Goal: Information Seeking & Learning: Find specific fact

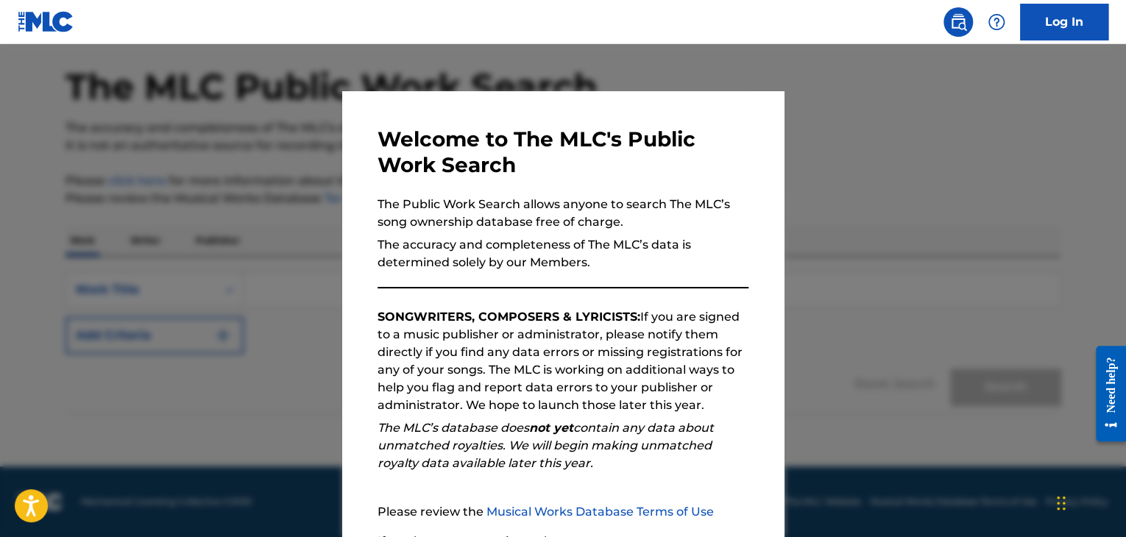
click at [708, 398] on p "SONGWRITERS, COMPOSERS & LYRICISTS: If you are signed to a music publisher or a…" at bounding box center [563, 361] width 371 height 106
click at [927, 306] on div at bounding box center [563, 312] width 1126 height 537
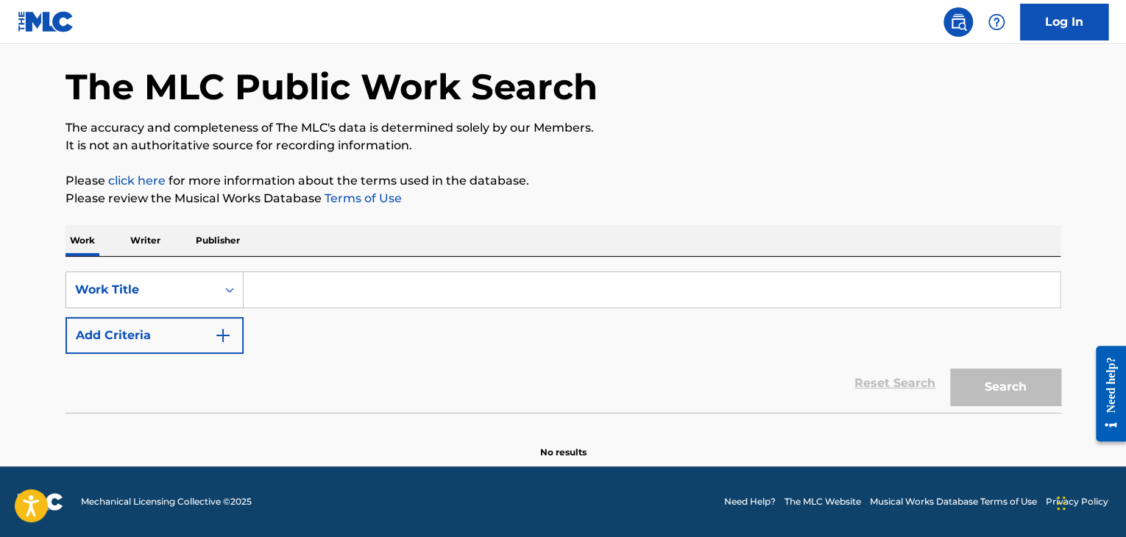
click at [511, 285] on input "Search Form" at bounding box center [652, 289] width 816 height 35
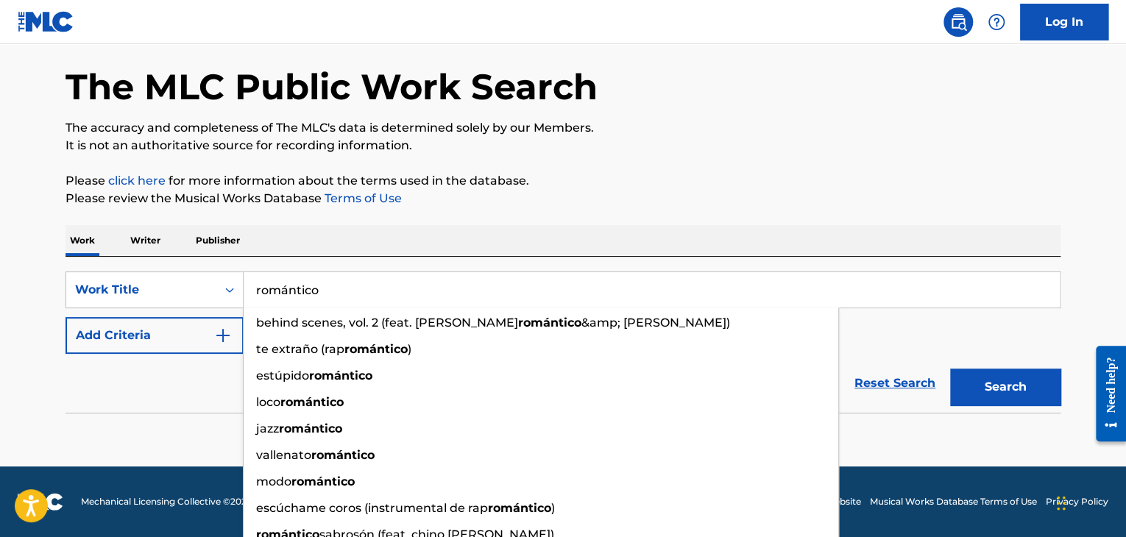
type input "romántico"
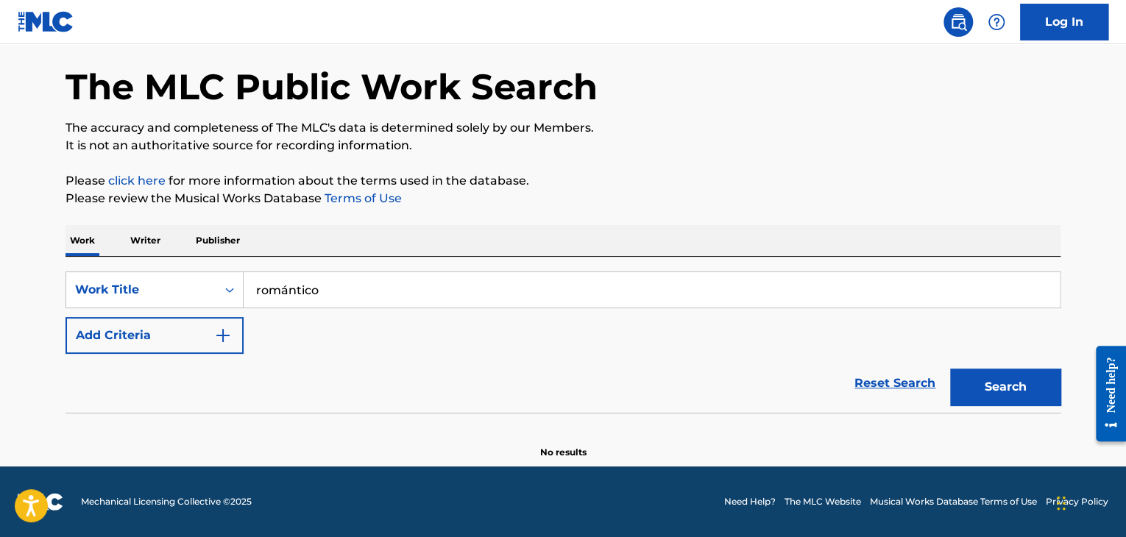
click at [118, 386] on div "Reset Search Search" at bounding box center [563, 383] width 995 height 59
click at [227, 331] on img "Search Form" at bounding box center [223, 336] width 18 height 18
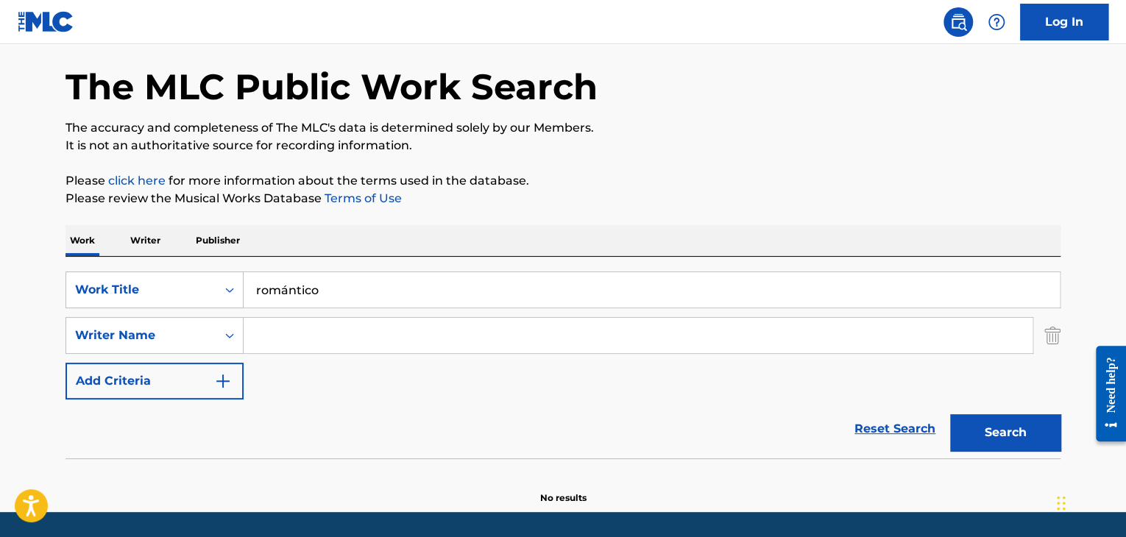
click at [305, 328] on input "Search Form" at bounding box center [638, 335] width 789 height 35
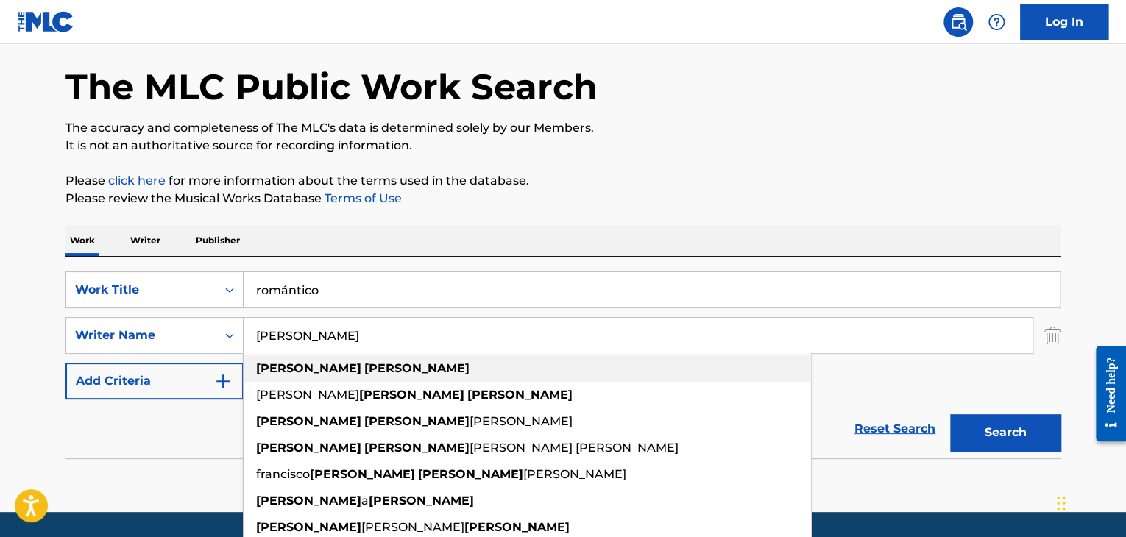
type input "[PERSON_NAME]"
click at [310, 377] on div "[PERSON_NAME]" at bounding box center [528, 369] width 568 height 26
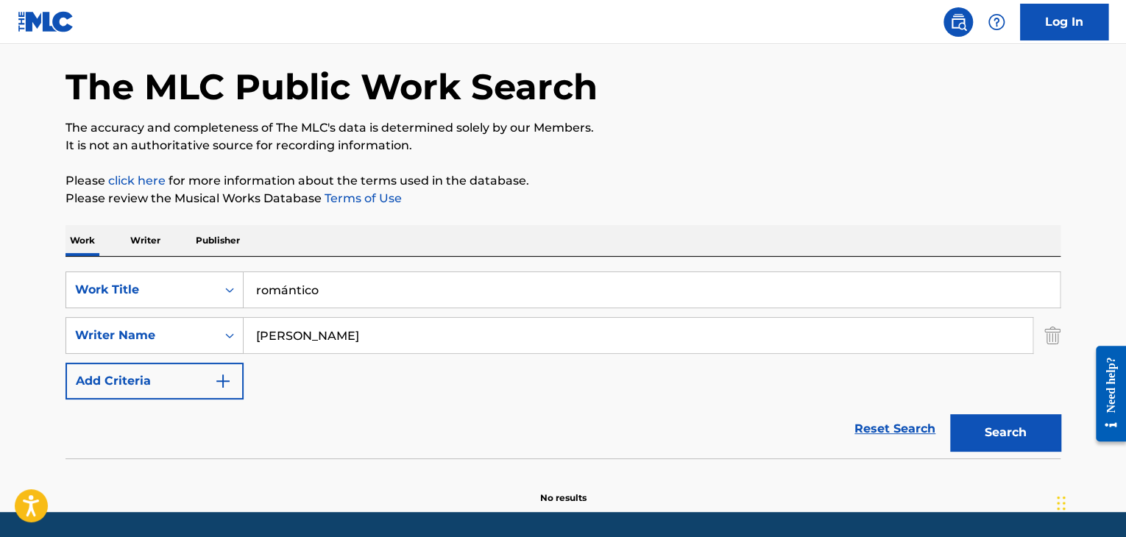
click at [1010, 419] on button "Search" at bounding box center [1005, 432] width 110 height 37
click at [7, 252] on main "The MLC Public Work Search The accuracy and completeness of The MLC's data is d…" at bounding box center [563, 250] width 1126 height 524
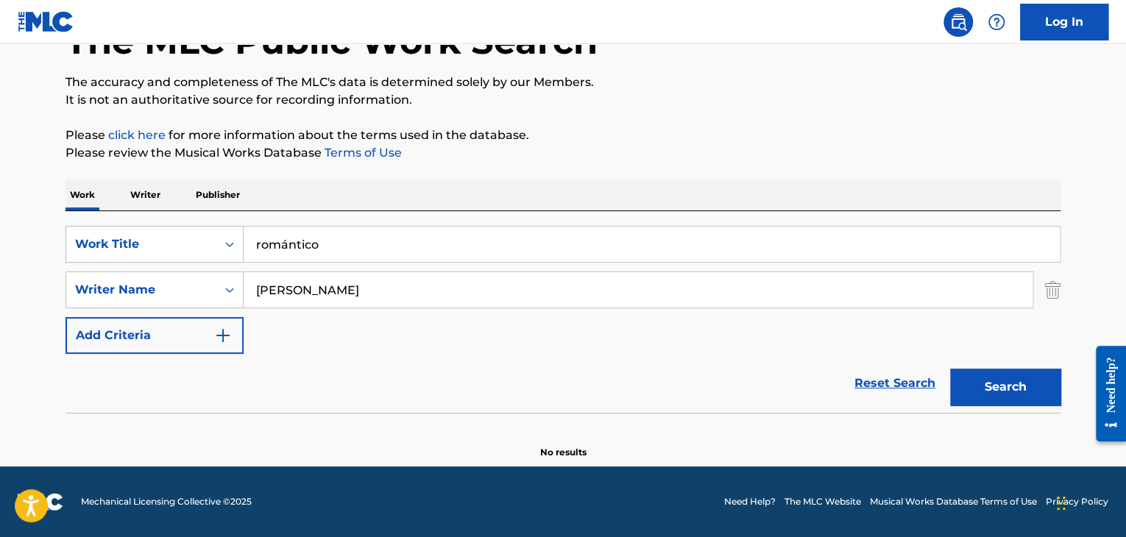
click at [1024, 389] on button "Search" at bounding box center [1005, 387] width 110 height 37
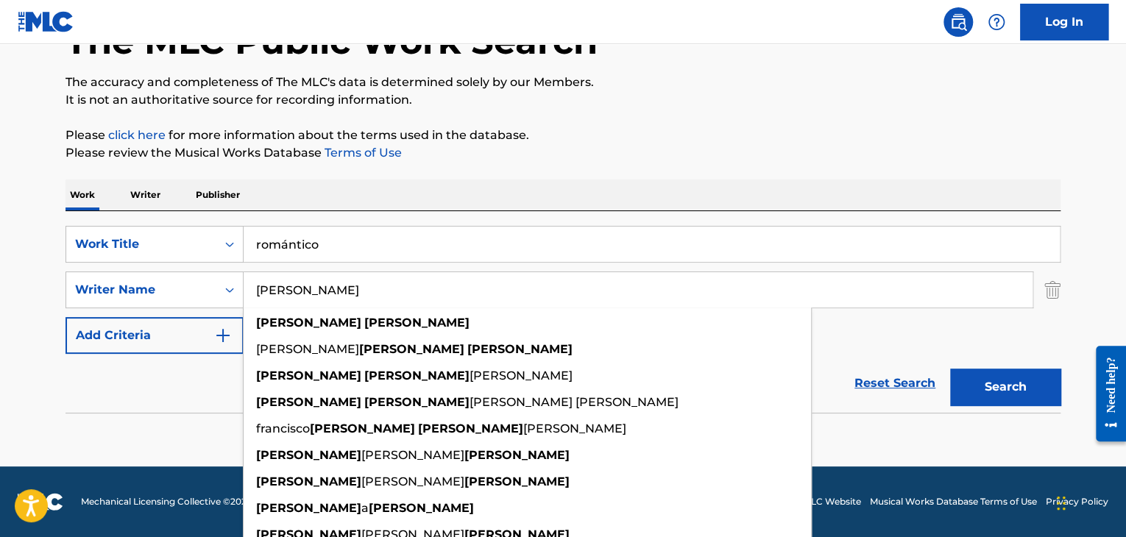
drag, startPoint x: 484, startPoint y: 288, endPoint x: 109, endPoint y: 331, distance: 377.8
click at [109, 331] on div "SearchWithCriteria9426fd5b-eab1-4a79-975f-b35e5a075791 Work Title romántico Sea…" at bounding box center [563, 290] width 995 height 128
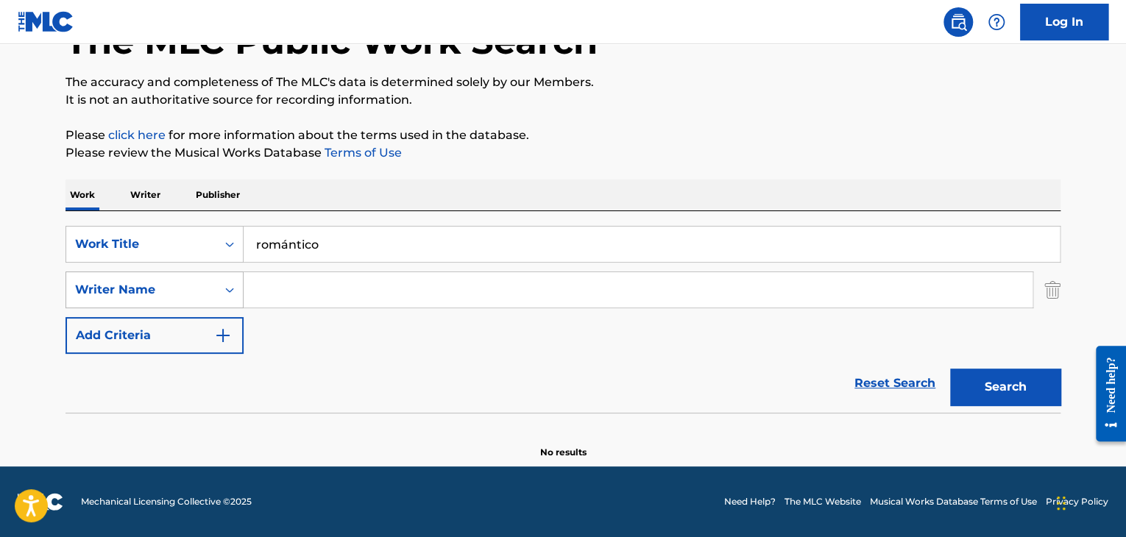
click at [228, 300] on div "Search Form" at bounding box center [229, 290] width 26 height 26
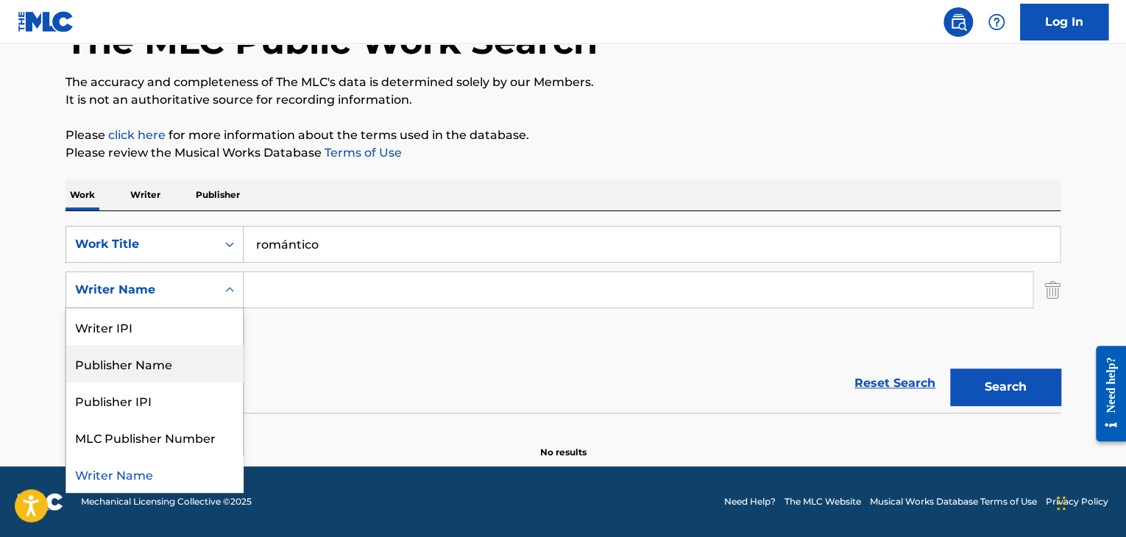
click at [373, 341] on div "SearchWithCriteria9426fd5b-eab1-4a79-975f-b35e5a075791 Work Title romántico Sea…" at bounding box center [563, 290] width 995 height 128
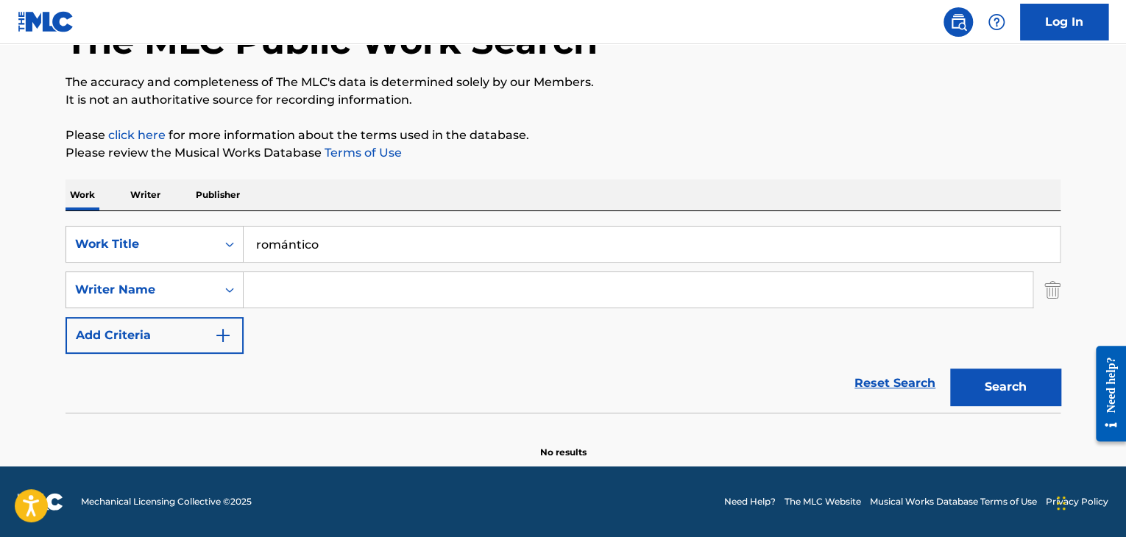
click at [235, 335] on button "Add Criteria" at bounding box center [155, 335] width 178 height 37
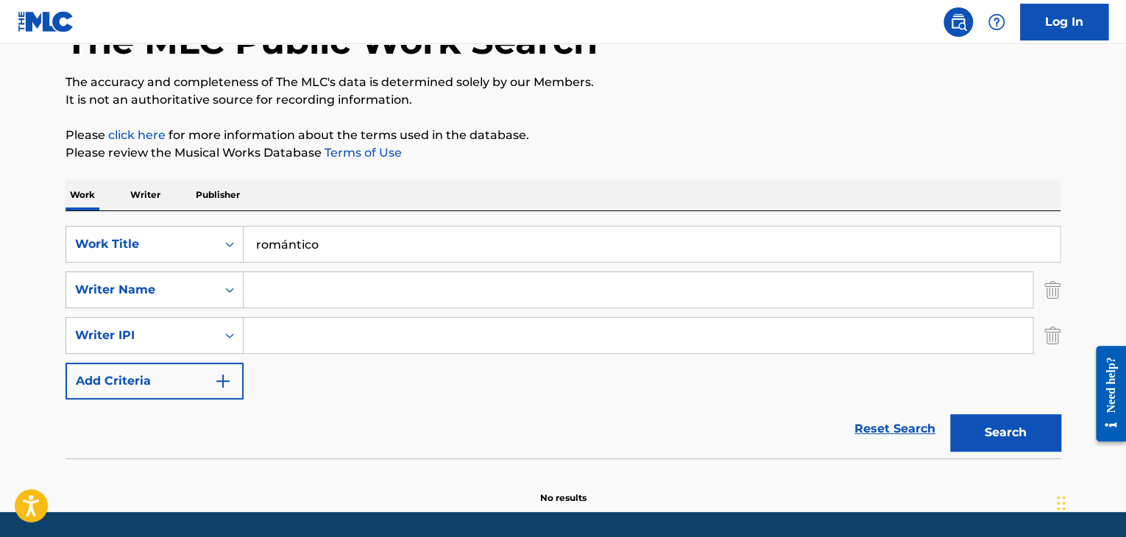
click at [230, 384] on img "Search Form" at bounding box center [223, 381] width 18 height 18
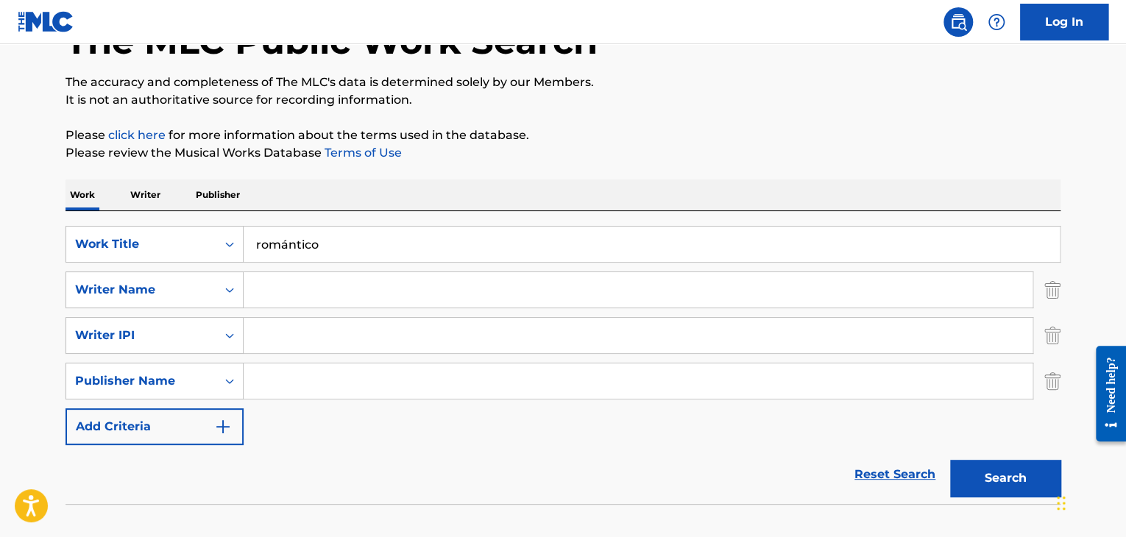
click at [1059, 282] on img "Search Form" at bounding box center [1052, 290] width 16 height 37
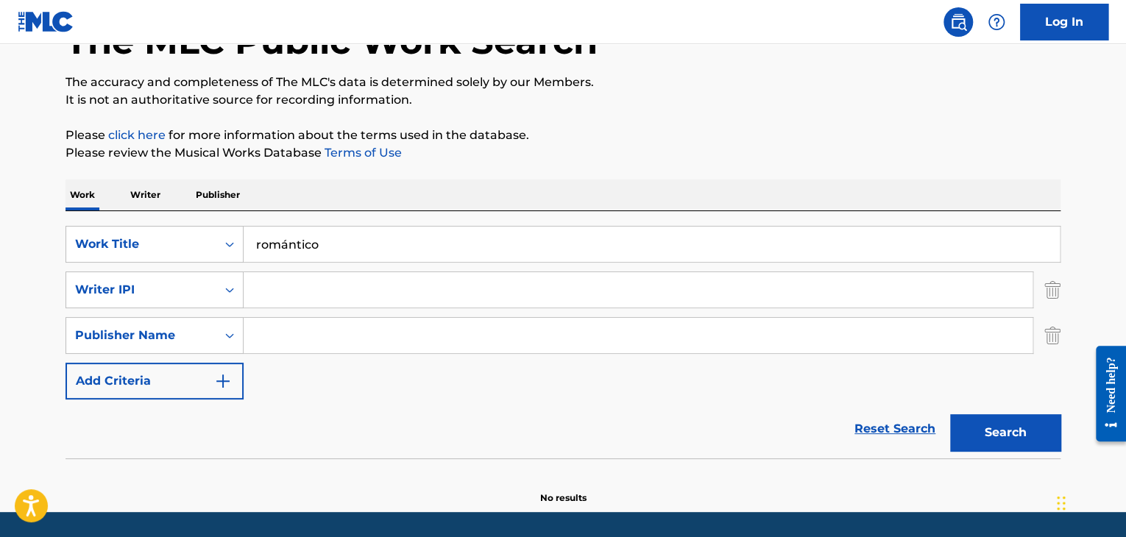
click at [1059, 282] on img "Search Form" at bounding box center [1052, 290] width 16 height 37
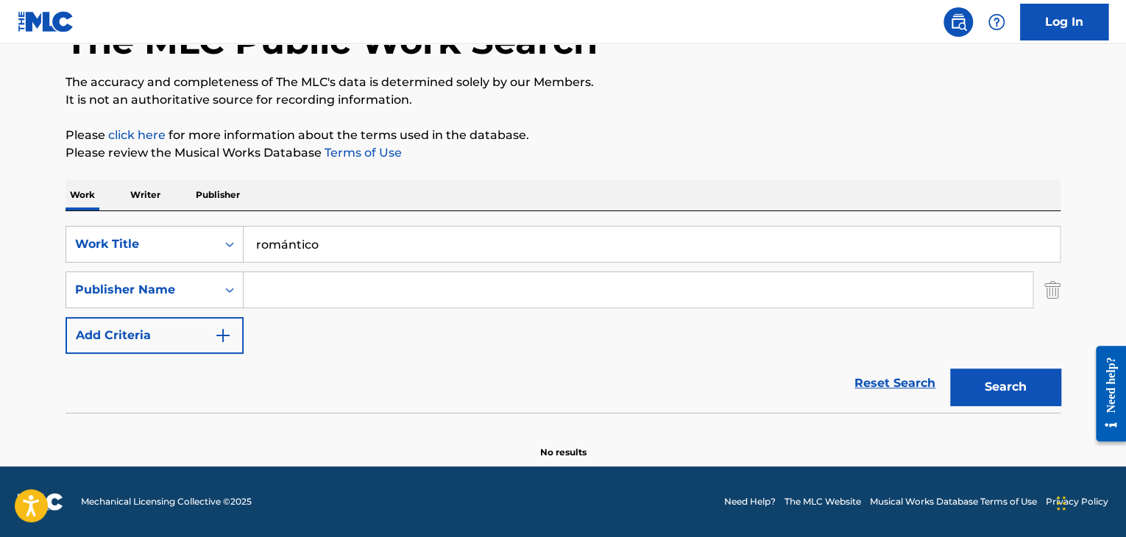
click at [1059, 282] on img "Search Form" at bounding box center [1052, 290] width 16 height 37
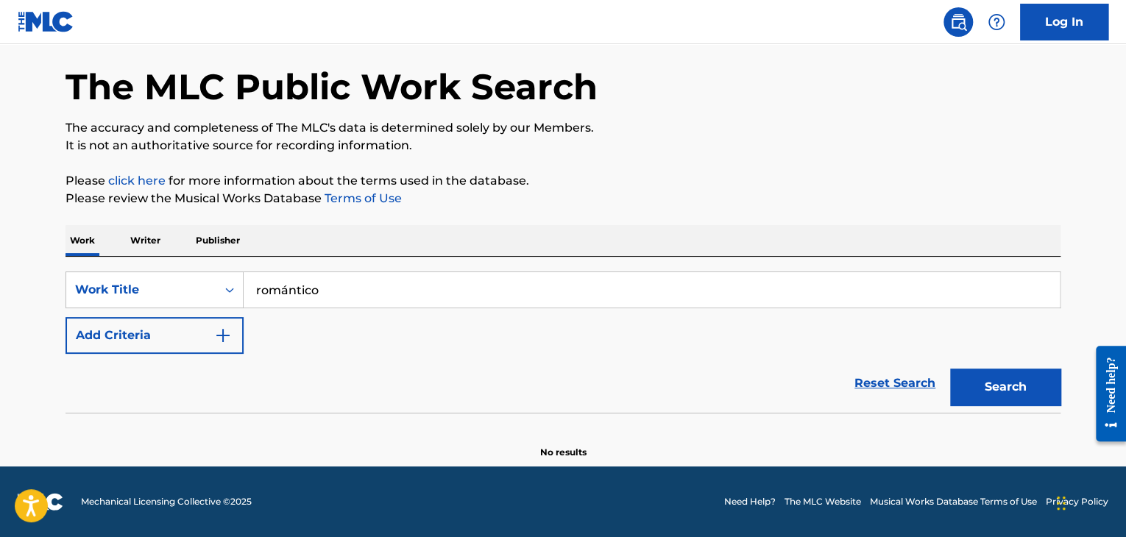
click at [992, 386] on button "Search" at bounding box center [1005, 387] width 110 height 37
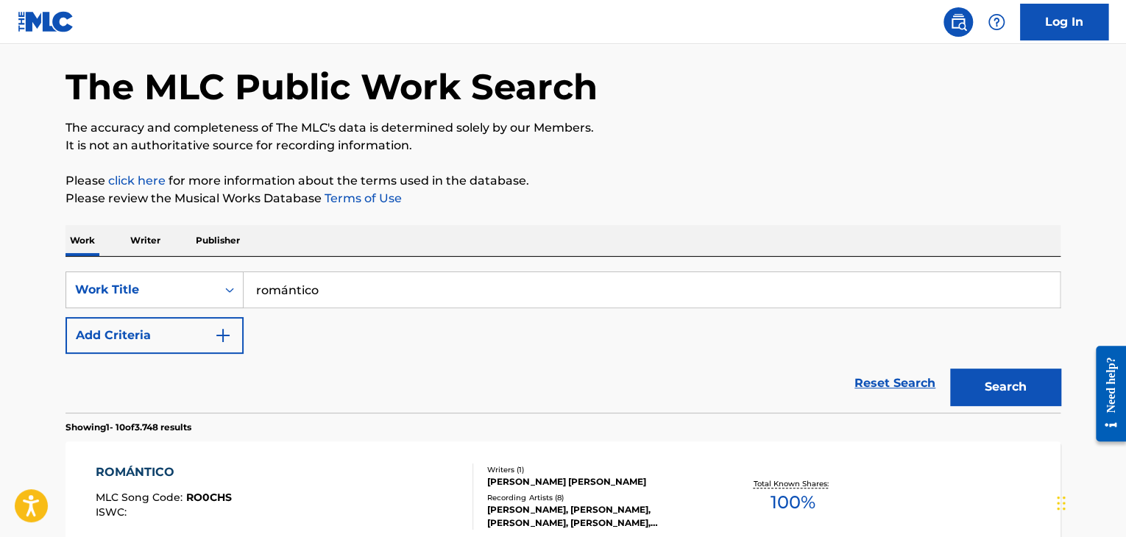
click at [439, 392] on div "Reset Search Search" at bounding box center [563, 383] width 995 height 59
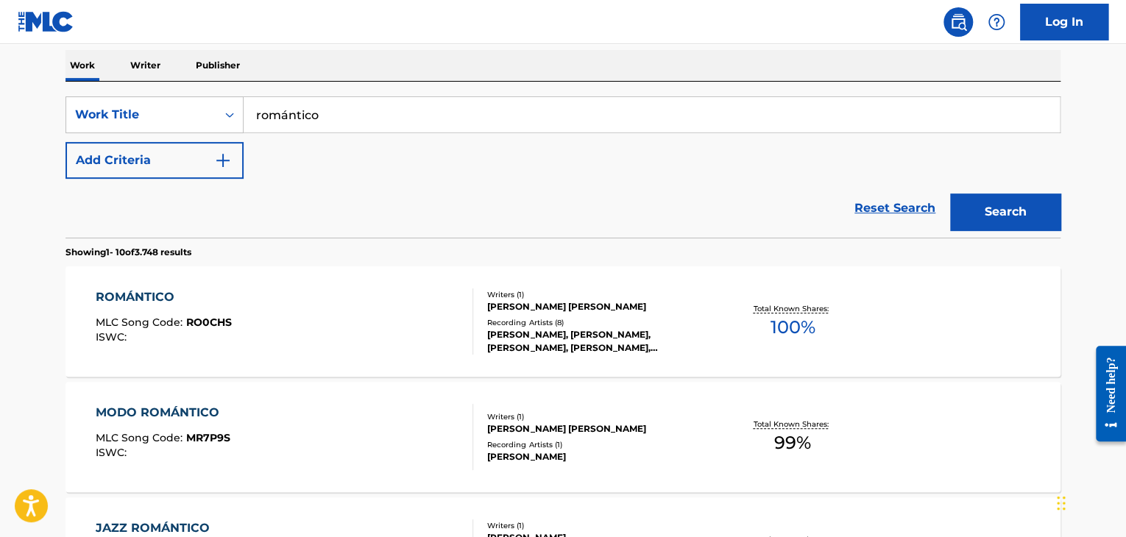
scroll to position [233, 0]
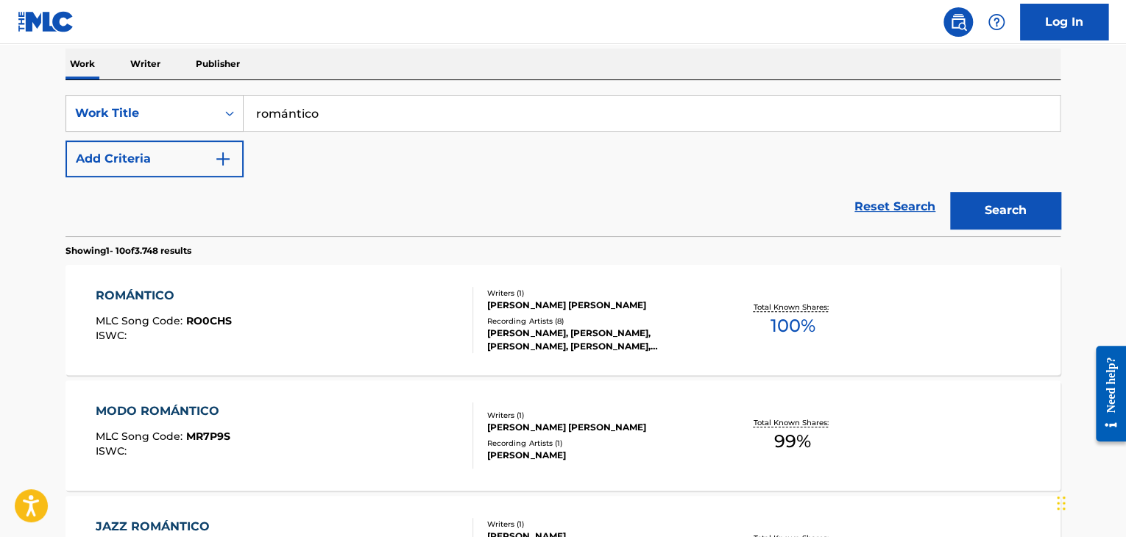
click at [411, 199] on div "Reset Search Search" at bounding box center [563, 206] width 995 height 59
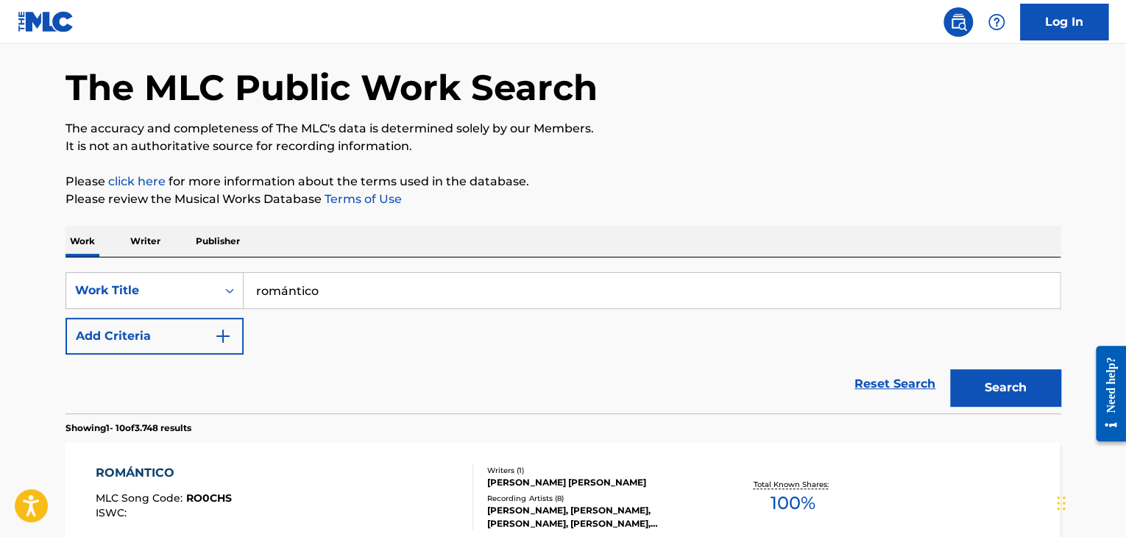
scroll to position [0, 0]
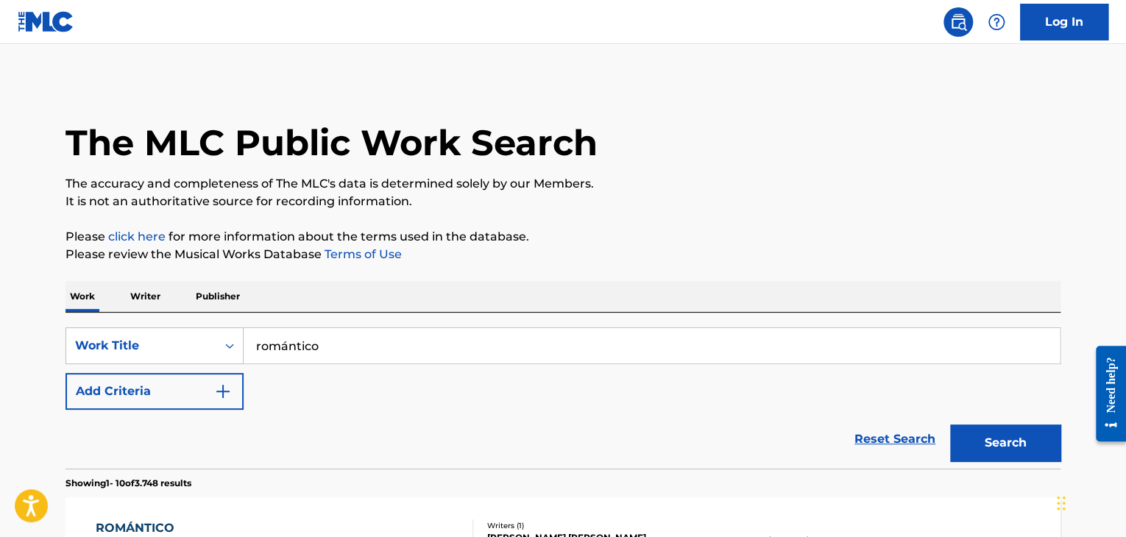
click at [213, 392] on button "Add Criteria" at bounding box center [155, 391] width 178 height 37
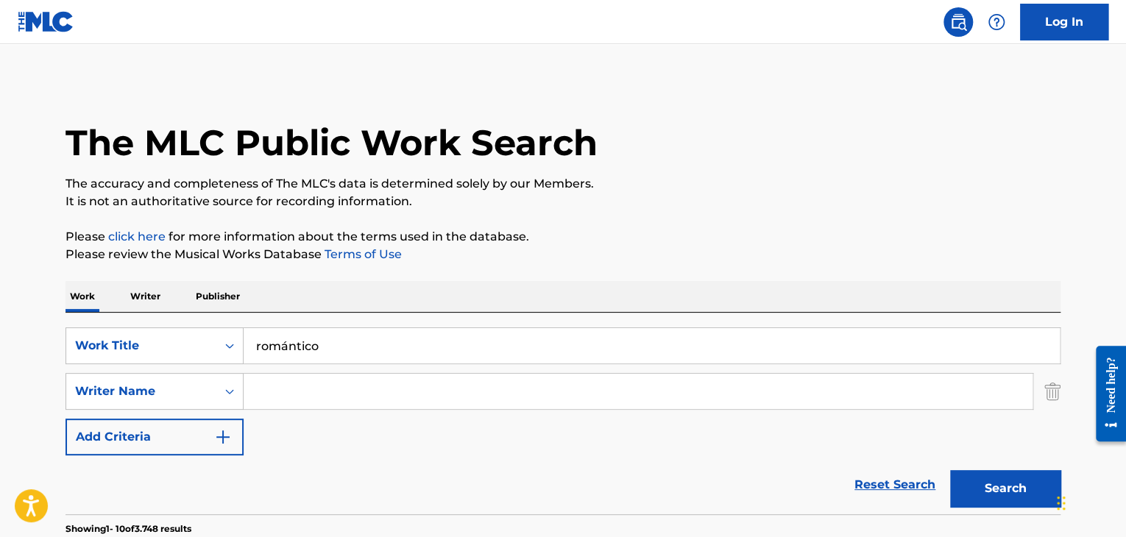
click at [333, 391] on input "Search Form" at bounding box center [638, 391] width 789 height 35
type input "[PERSON_NAME]"
click at [950, 470] on button "Search" at bounding box center [1005, 488] width 110 height 37
click at [1010, 501] on button "Search" at bounding box center [1005, 488] width 110 height 37
click at [749, 465] on div "Reset Search Search" at bounding box center [563, 485] width 995 height 59
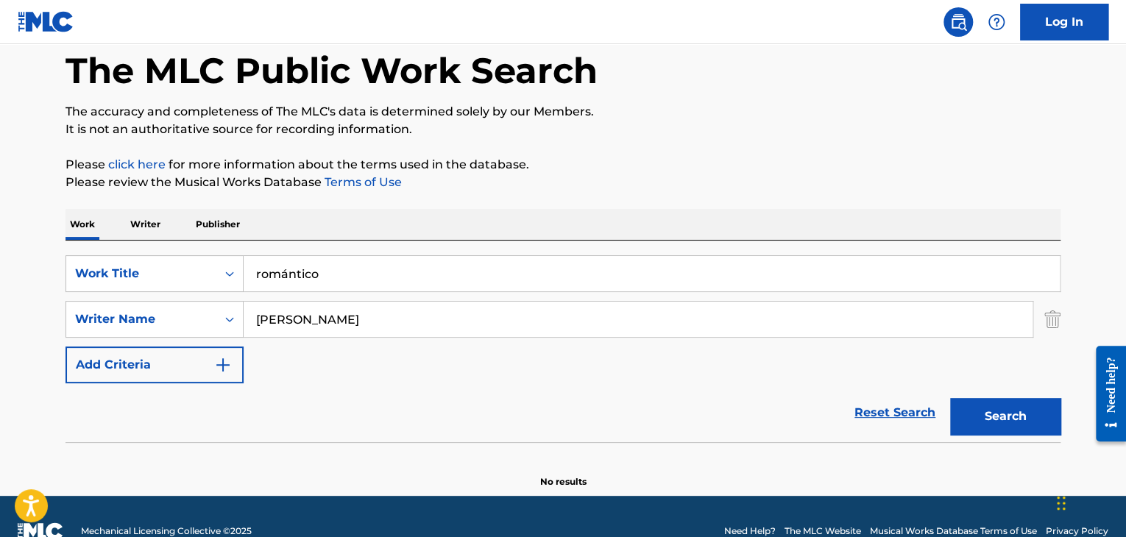
scroll to position [75, 0]
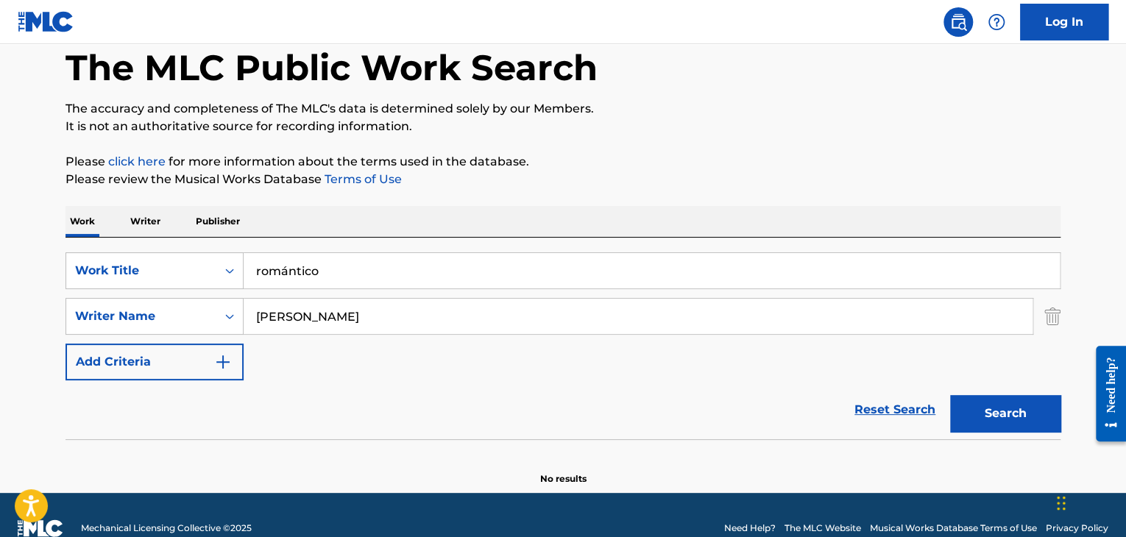
click at [548, 313] on input "[PERSON_NAME]" at bounding box center [638, 316] width 789 height 35
click at [990, 421] on button "Search" at bounding box center [1005, 413] width 110 height 37
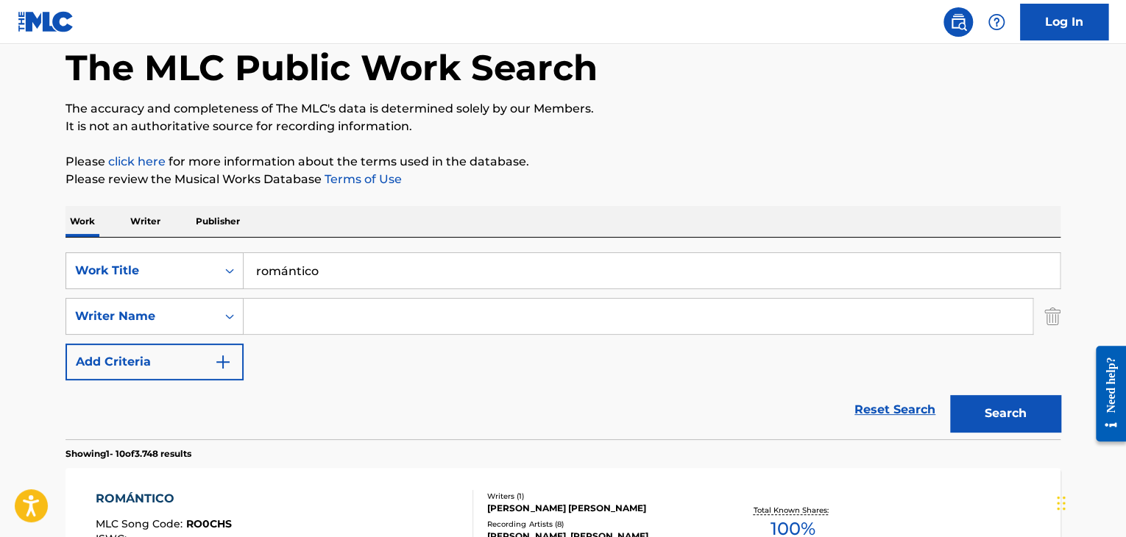
click at [702, 283] on input "romántico" at bounding box center [652, 270] width 816 height 35
type input "ahí vas [PERSON_NAME]"
click at [950, 395] on button "Search" at bounding box center [1005, 413] width 110 height 37
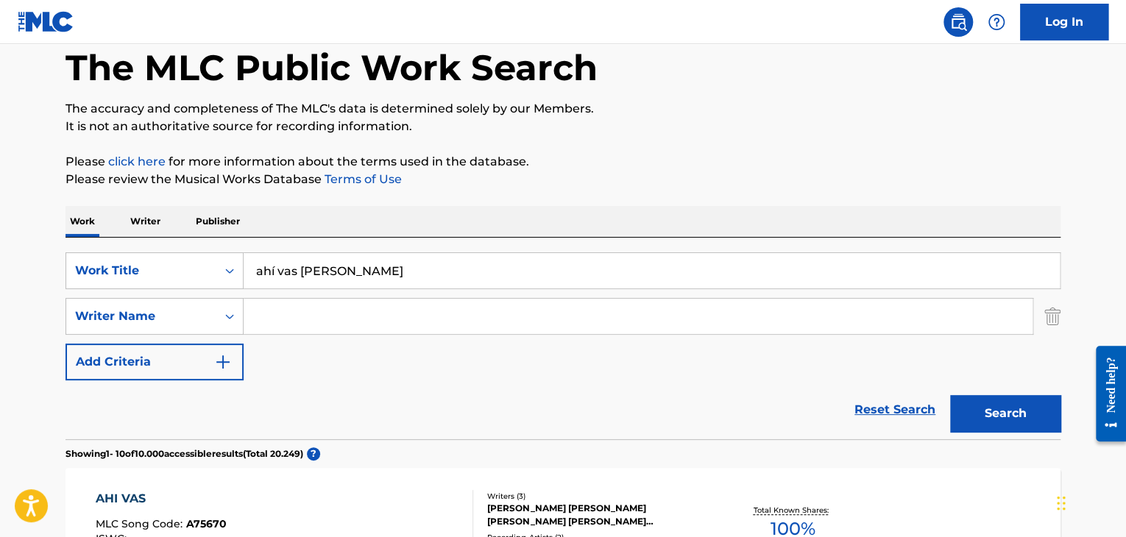
click at [604, 407] on div "Reset Search Search" at bounding box center [563, 410] width 995 height 59
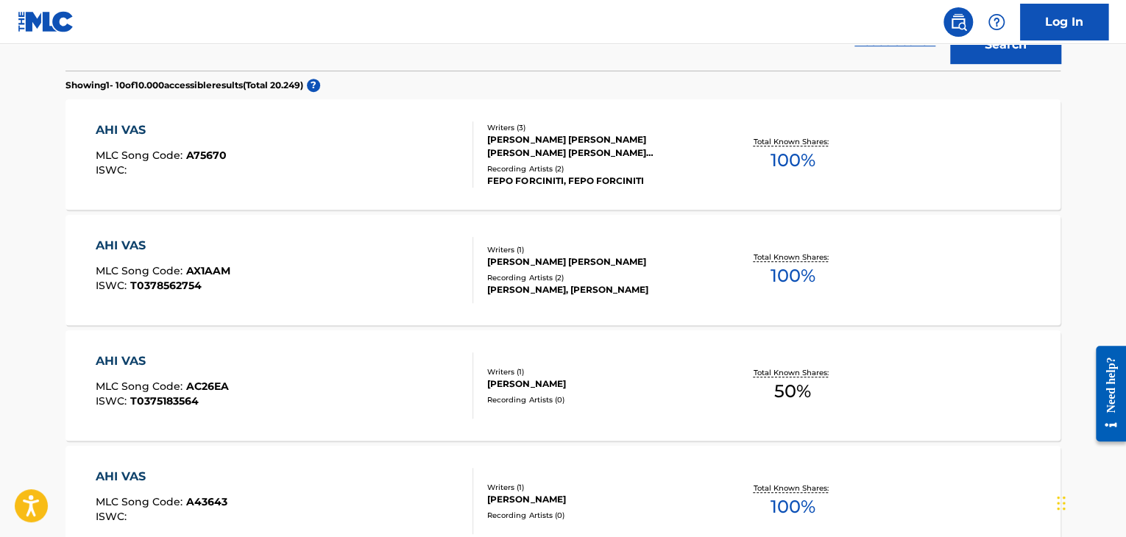
scroll to position [458, 0]
